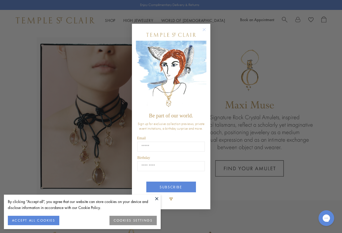
click at [205, 30] on circle "Close dialog" at bounding box center [204, 29] width 6 height 6
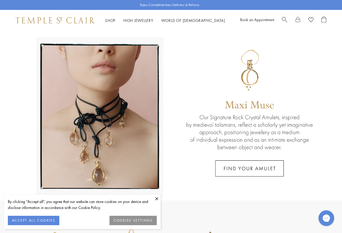
click at [157, 199] on button at bounding box center [157, 199] width 8 height 8
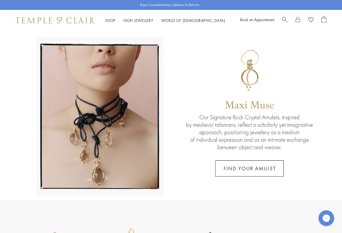
click at [284, 19] on span "Search" at bounding box center [284, 18] width 5 height 5
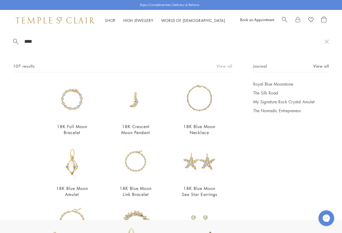
type input "****"
click at [224, 66] on link "View all" at bounding box center [224, 66] width 16 height 6
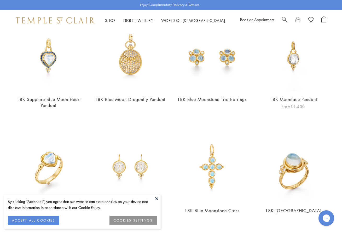
scroll to position [442, 0]
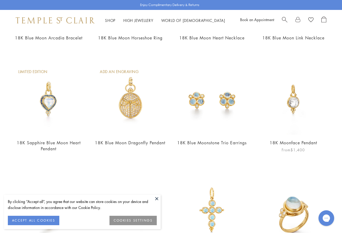
click at [293, 143] on link "18K Moonface Pendant" at bounding box center [293, 143] width 48 height 6
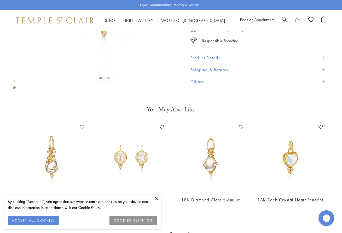
scroll to position [112, 0]
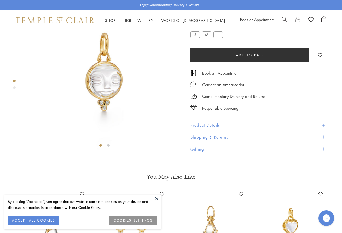
scroll to position [31, 0]
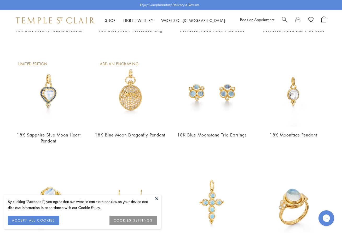
scroll to position [450, 0]
click at [295, 105] on img at bounding box center [293, 91] width 71 height 71
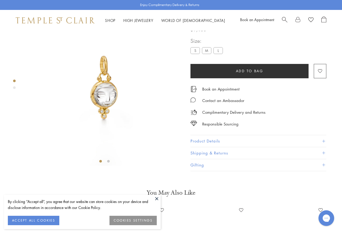
scroll to position [31, 0]
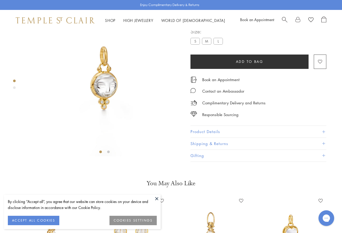
click at [209, 44] on label "M" at bounding box center [206, 41] width 9 height 7
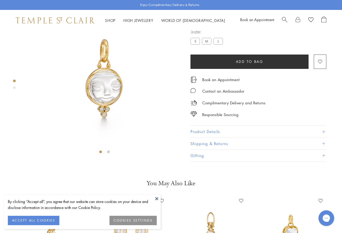
click at [244, 64] on span "Add to bag" at bounding box center [249, 62] width 27 height 6
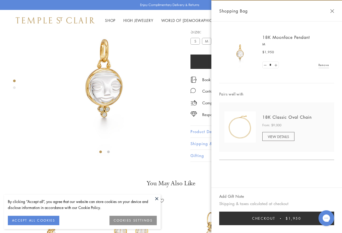
click at [332, 10] on button "Close Shopping Bag" at bounding box center [332, 11] width 4 height 4
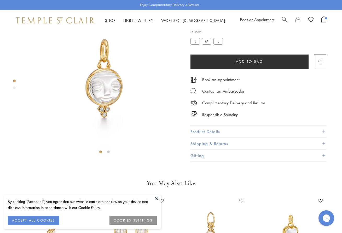
click at [284, 19] on span "Search" at bounding box center [284, 18] width 5 height 5
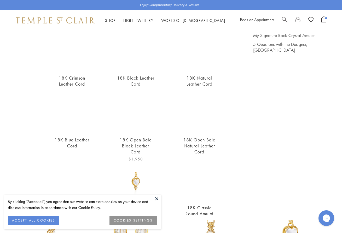
scroll to position [49, 0]
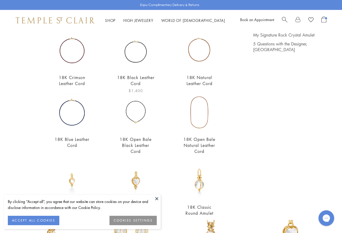
type input "****"
click at [137, 78] on link "18K Black Leather Cord" at bounding box center [135, 81] width 37 height 12
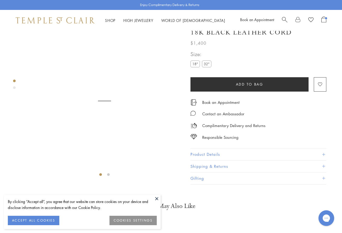
scroll to position [31, 0]
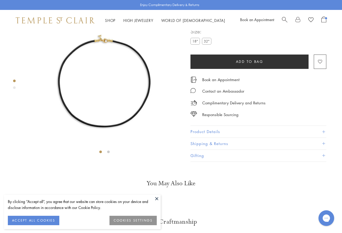
click at [250, 64] on span "Add to bag" at bounding box center [249, 62] width 27 height 6
